Goal: Complete application form

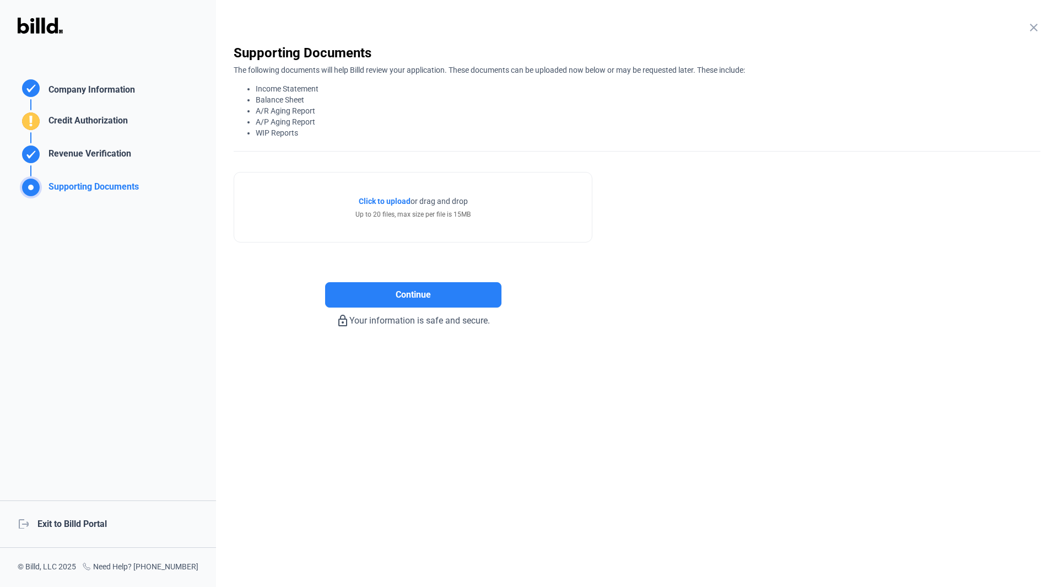
click at [382, 198] on span "Click to upload" at bounding box center [385, 201] width 52 height 9
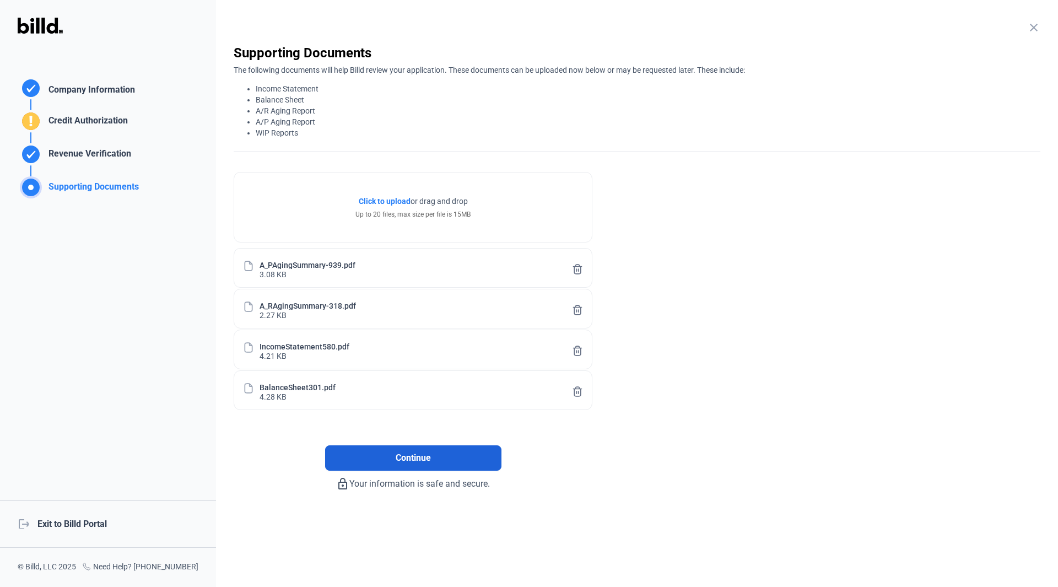
click at [363, 455] on button "Continue" at bounding box center [413, 457] width 176 height 25
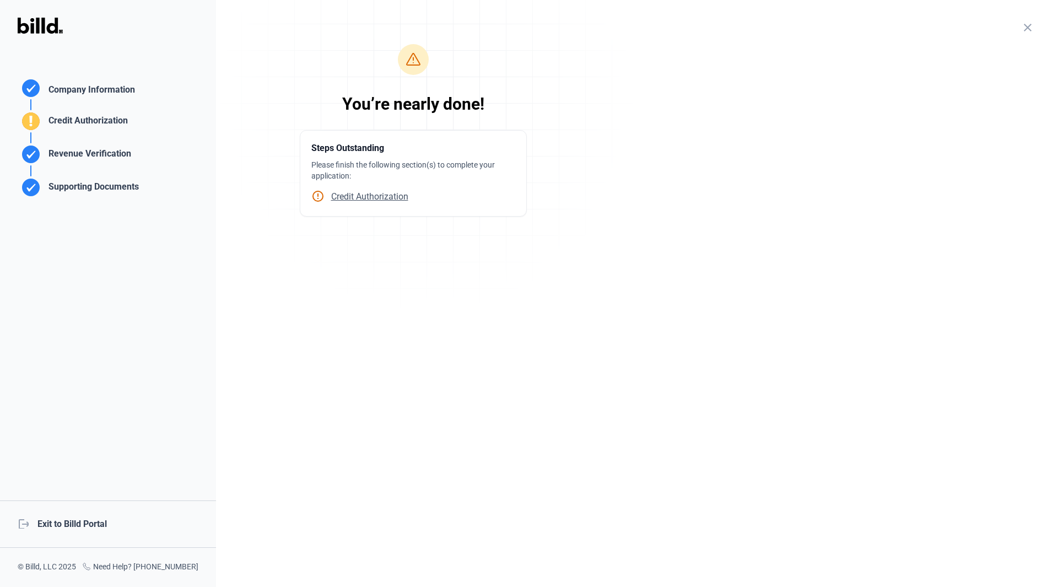
click at [343, 196] on span "Credit Authorization" at bounding box center [367, 196] width 84 height 10
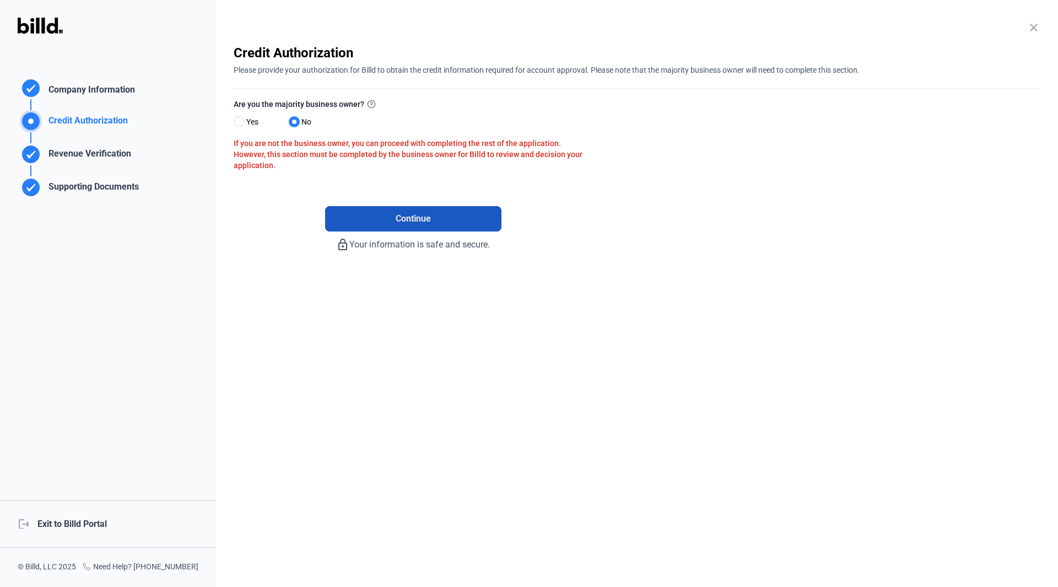
click at [391, 217] on button "Continue" at bounding box center [413, 218] width 176 height 25
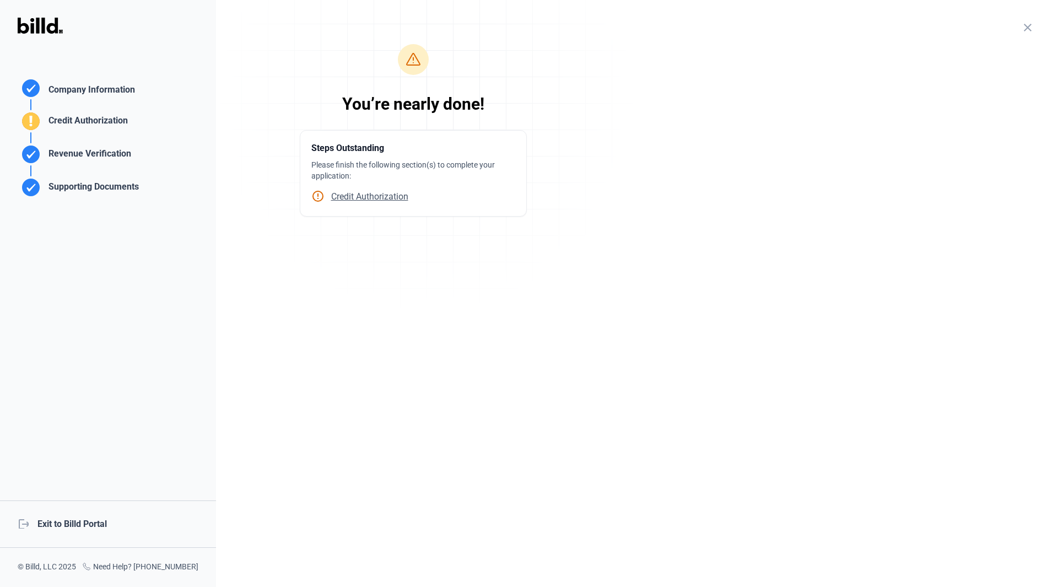
click at [396, 196] on span "Credit Authorization" at bounding box center [367, 196] width 84 height 10
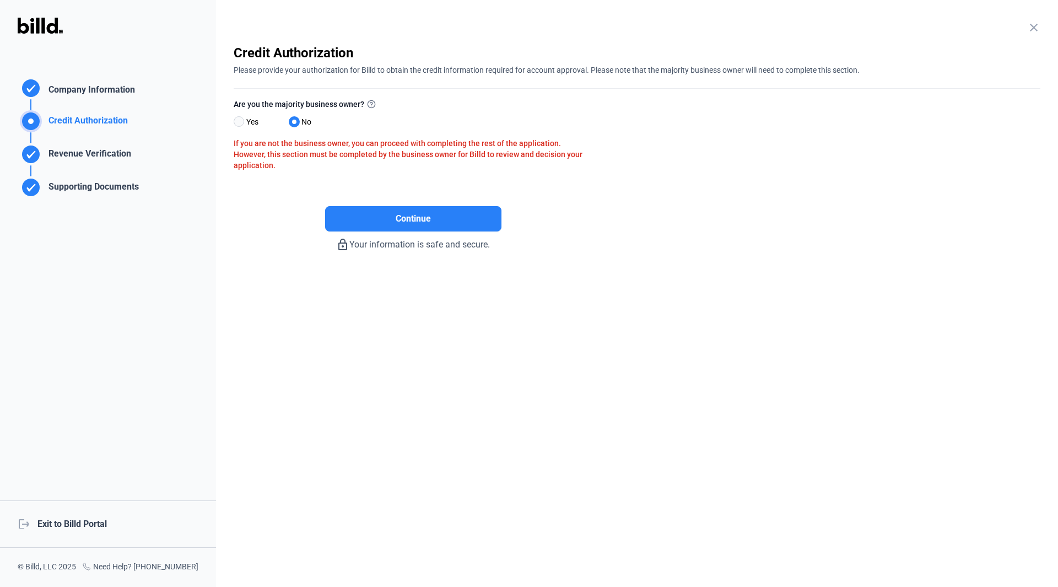
click at [240, 122] on span at bounding box center [239, 121] width 10 height 10
click at [240, 122] on input "Yes" at bounding box center [238, 122] width 8 height 8
radio input "true"
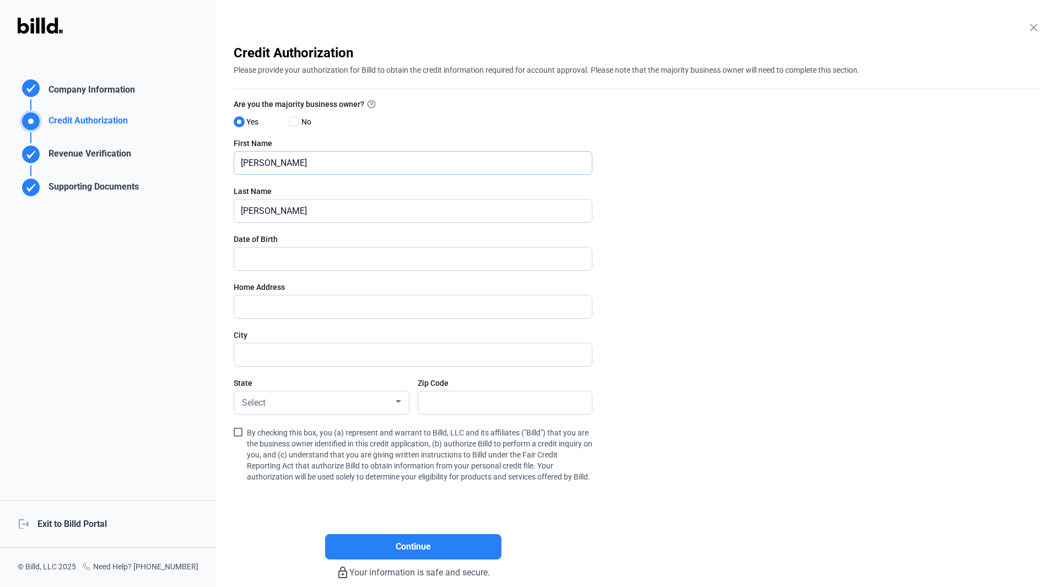
click at [352, 162] on input "[PERSON_NAME]" at bounding box center [413, 163] width 358 height 23
type input "[PERSON_NAME]"
type input "01/16/9184"
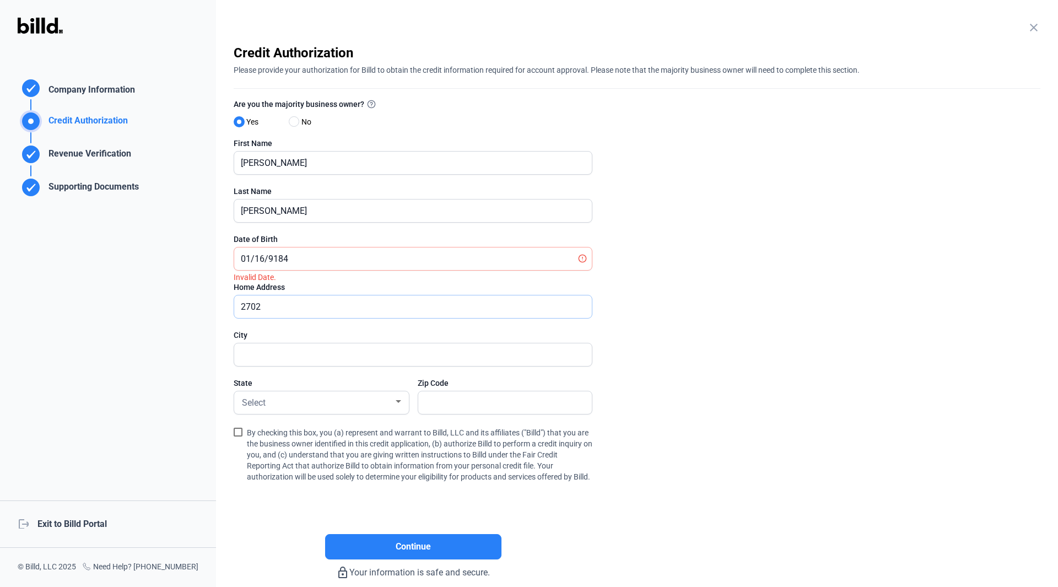
type input "2702"
click at [278, 258] on input "01/16/9184" at bounding box center [413, 258] width 358 height 23
type input "[DATE]"
click at [266, 306] on input "2702" at bounding box center [407, 306] width 346 height 23
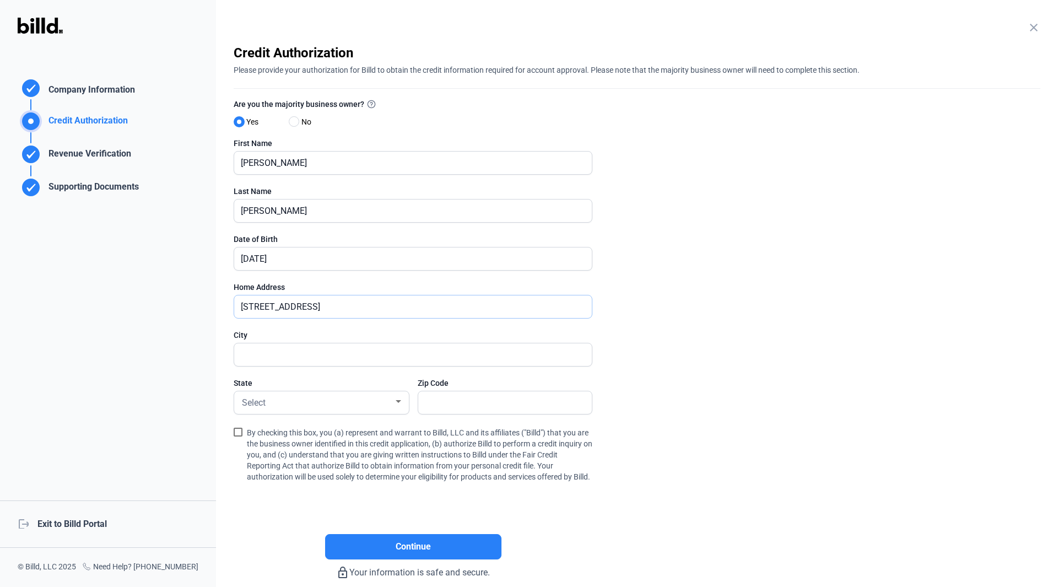
type input "[STREET_ADDRESS]"
type input "[GEOGRAPHIC_DATA]"
click at [249, 408] on span "Select" at bounding box center [254, 402] width 24 height 10
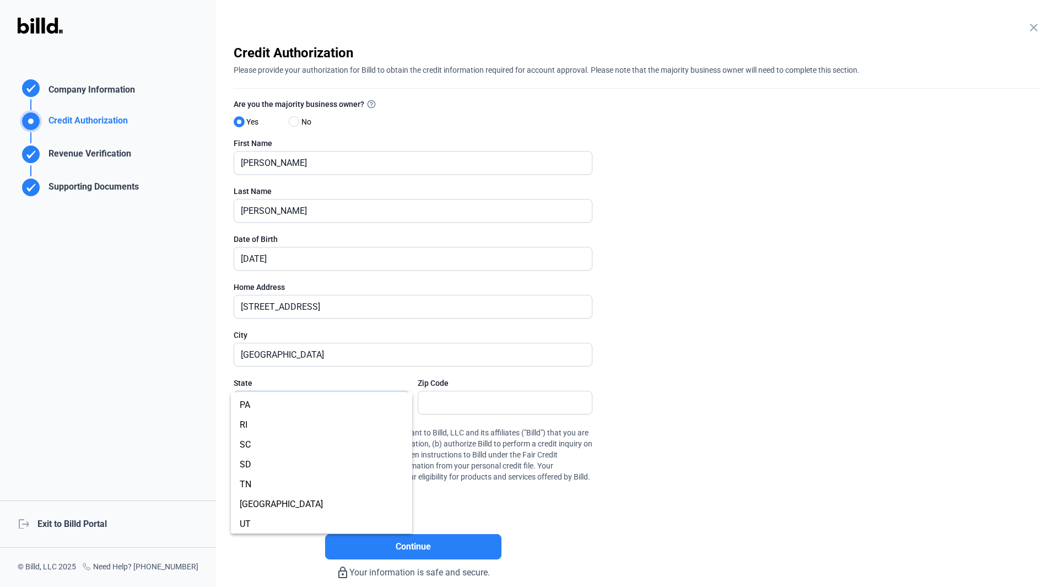
scroll to position [827, 0]
click at [287, 433] on span "[GEOGRAPHIC_DATA]" at bounding box center [322, 429] width 164 height 20
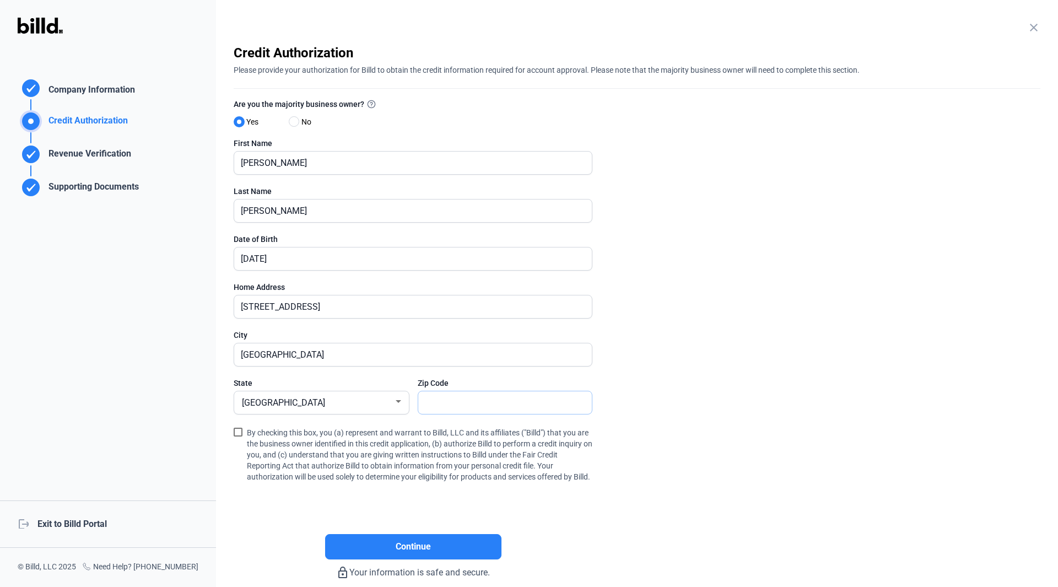
click at [430, 406] on input "text" at bounding box center [505, 402] width 174 height 23
type input "77003"
click at [242, 434] on span at bounding box center [238, 432] width 9 height 9
click at [0, 0] on input "By checking this box, you (a) represent and warrant to Billd, LLC and its affil…" at bounding box center [0, 0] width 0 height 0
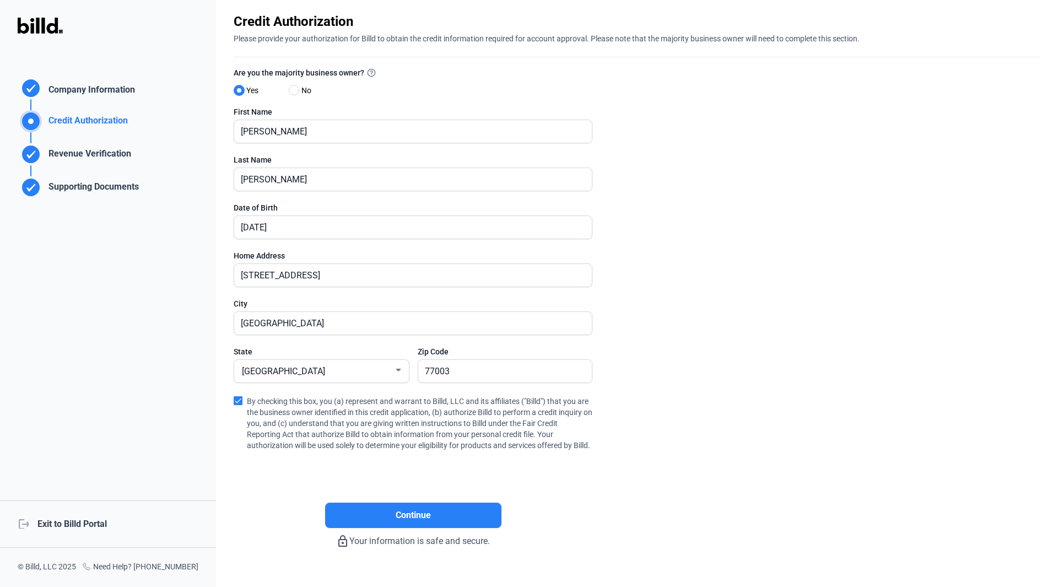
scroll to position [64, 0]
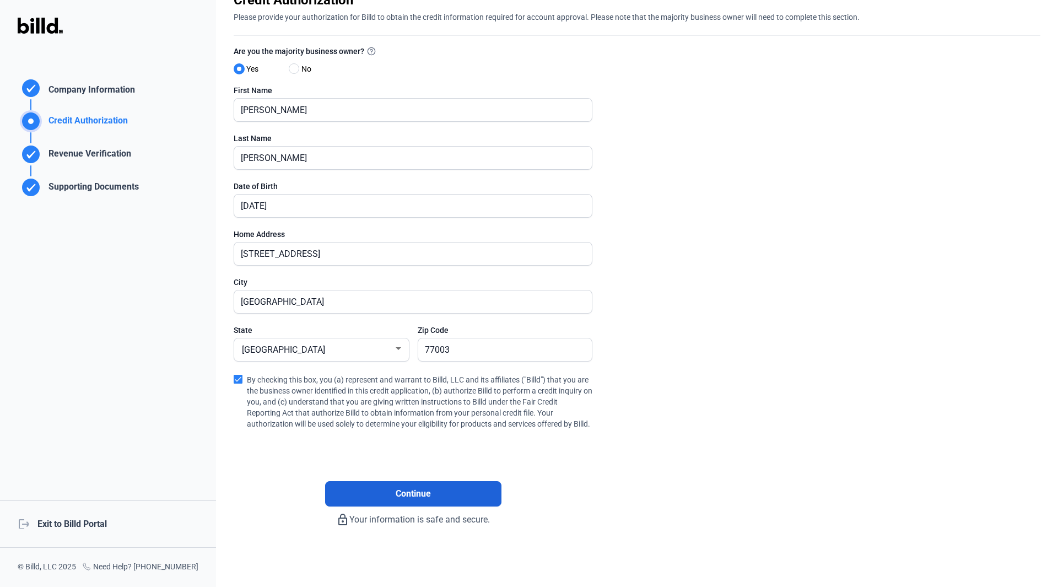
click at [423, 488] on span "Continue" at bounding box center [413, 493] width 35 height 13
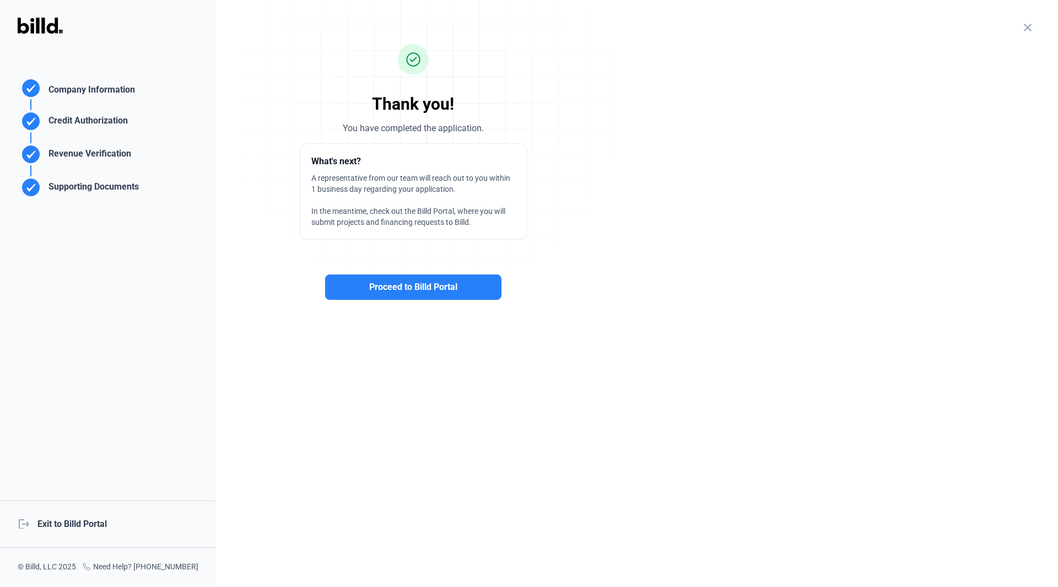
scroll to position [0, 0]
click at [462, 290] on button "Proceed to Billd Portal" at bounding box center [413, 286] width 176 height 25
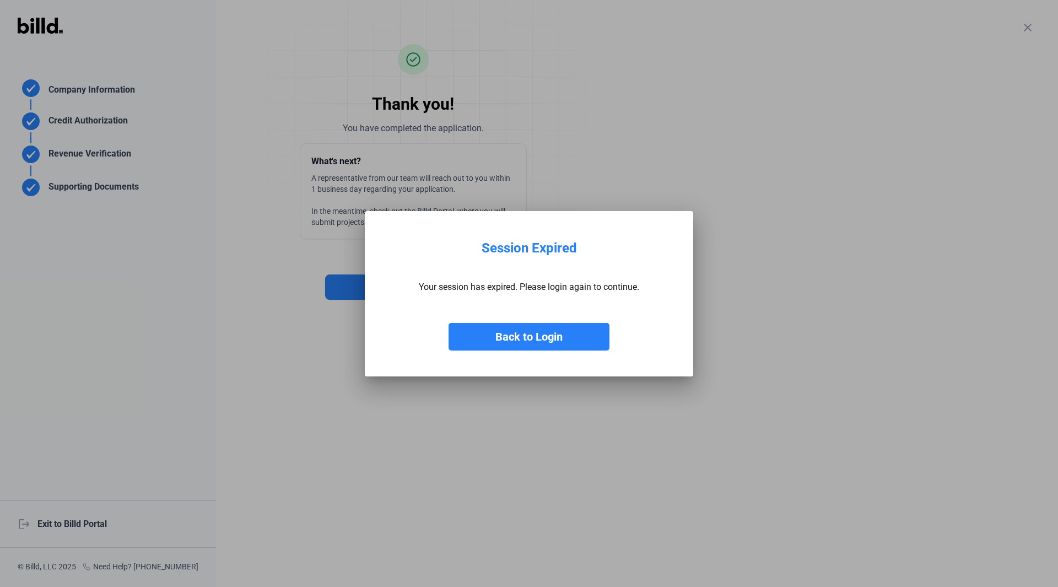
click at [503, 335] on button "Back to Login" at bounding box center [529, 337] width 161 height 28
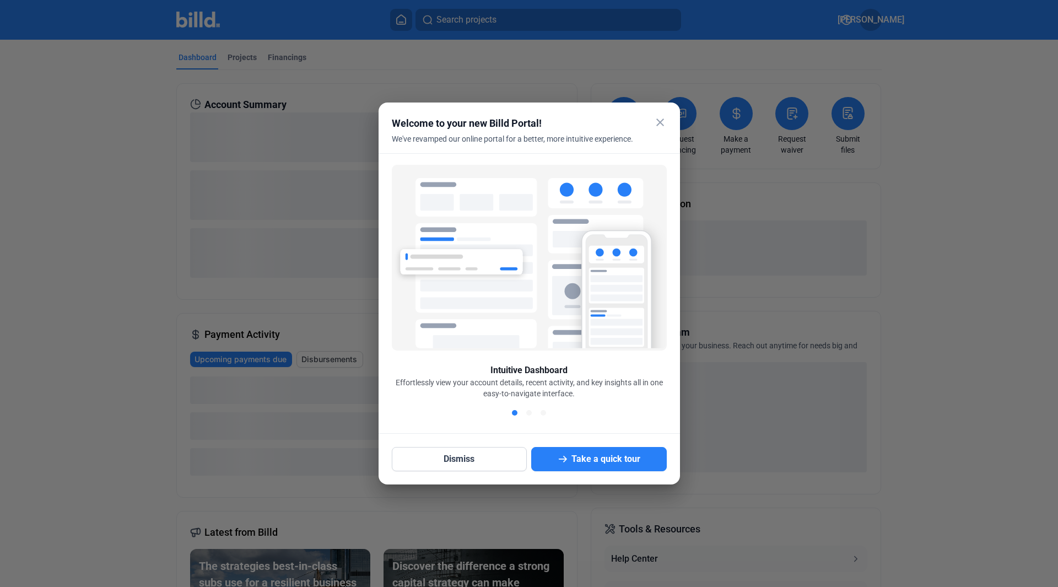
click at [659, 122] on mat-icon "close" at bounding box center [660, 122] width 13 height 13
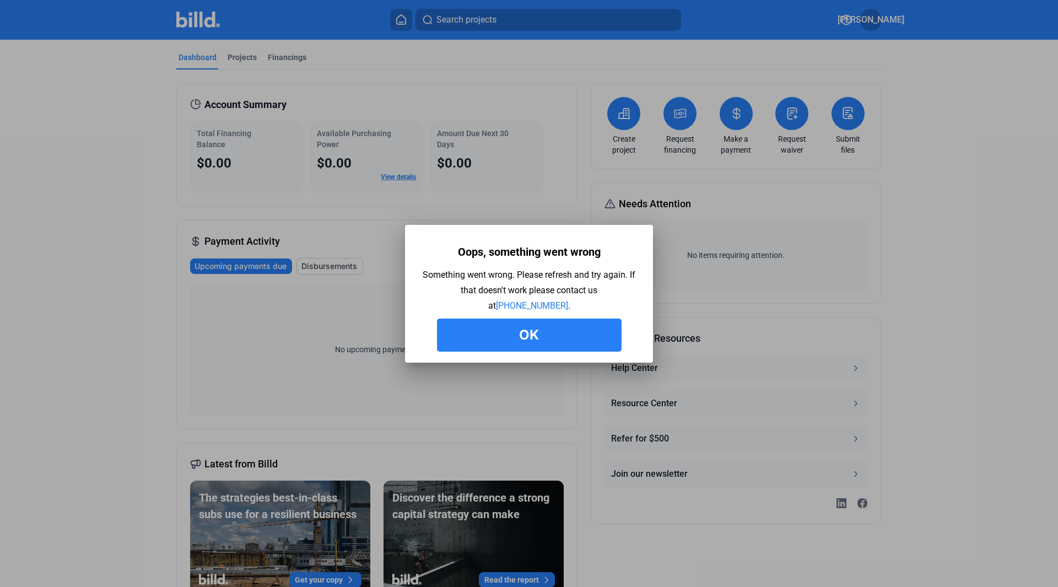
click at [558, 332] on button "Ok" at bounding box center [529, 335] width 185 height 33
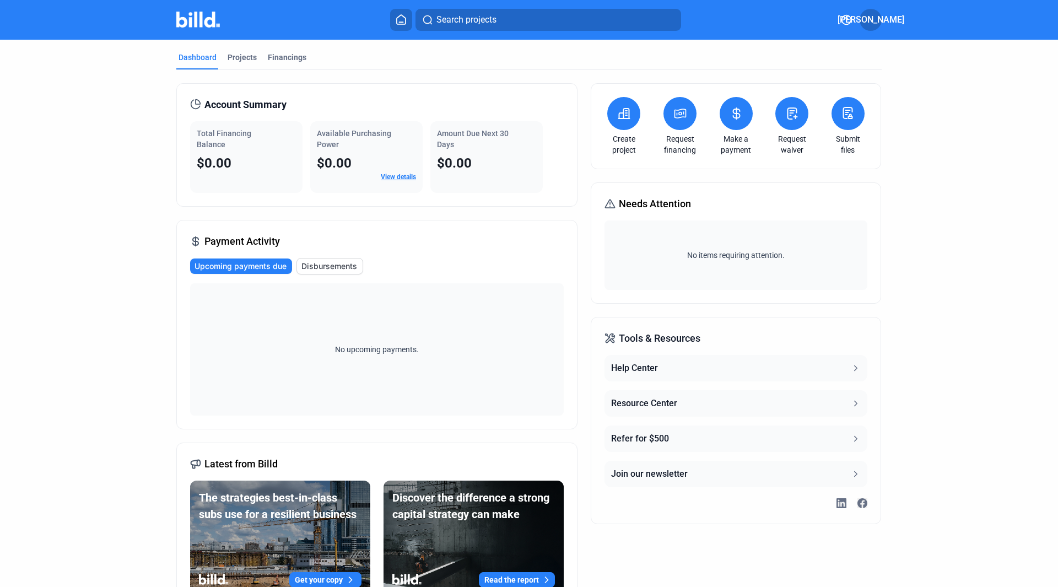
click at [869, 15] on span "[PERSON_NAME]" at bounding box center [871, 19] width 67 height 13
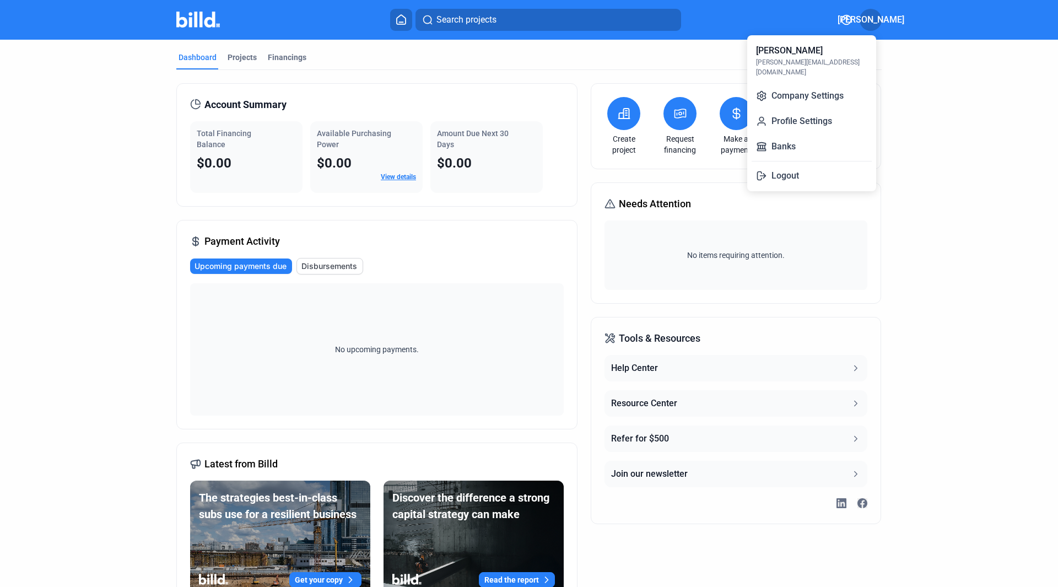
click at [869, 15] on div at bounding box center [529, 293] width 1058 height 587
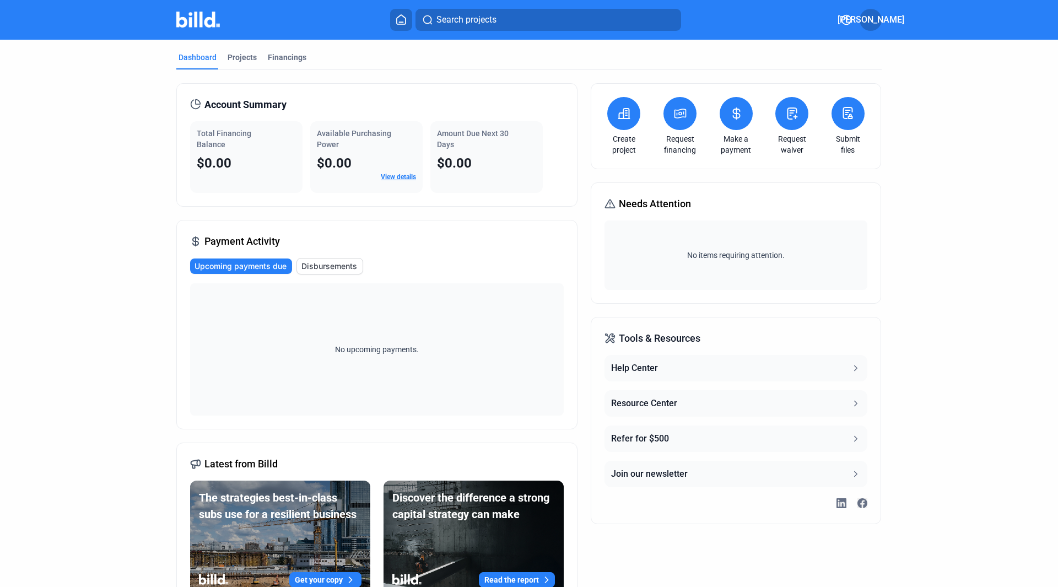
click at [944, 200] on dashboard "Dashboard Projects Financings Account Summary Total Financing Balance $0.00 Ava…" at bounding box center [529, 329] width 952 height 579
